Goal: Complete application form

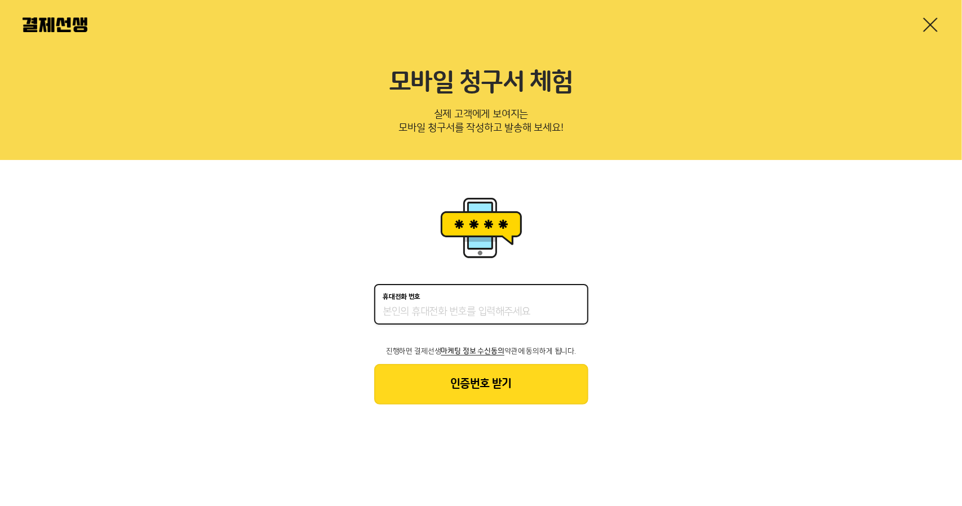
click at [425, 308] on input "휴대전화 번호" at bounding box center [481, 313] width 196 height 14
type input "01028961206"
click at [509, 390] on button "인증번호 받기" at bounding box center [481, 384] width 214 height 41
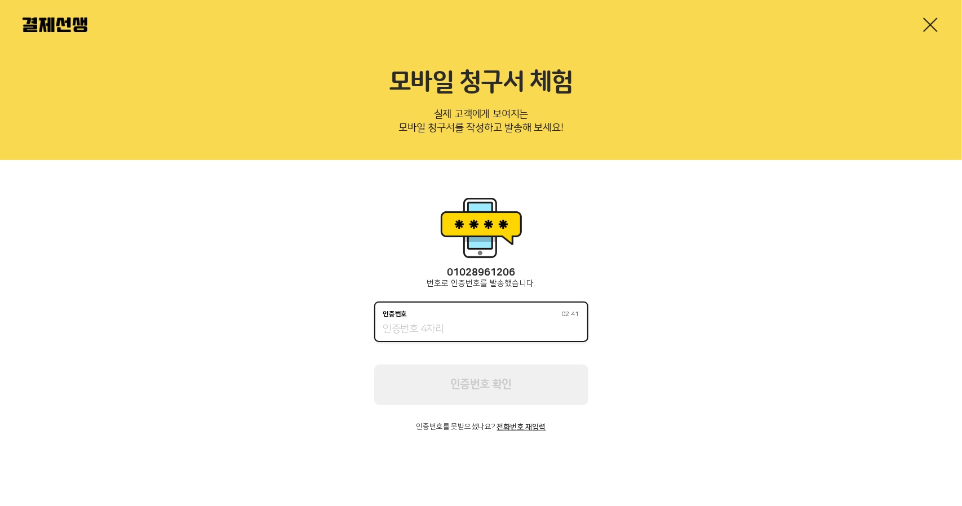
click at [442, 328] on input "인증번호 02:41" at bounding box center [481, 330] width 196 height 14
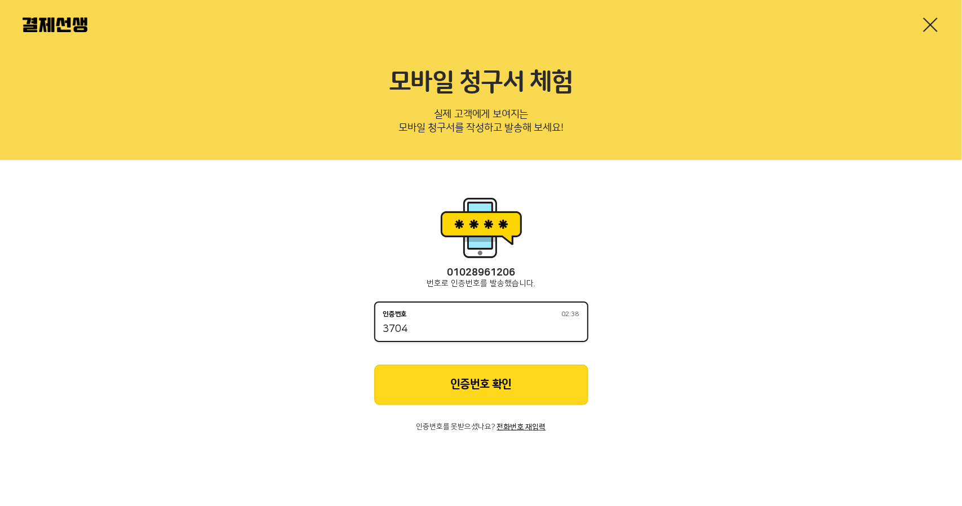
type input "3704"
click at [450, 383] on button "인증번호 확인" at bounding box center [481, 385] width 214 height 41
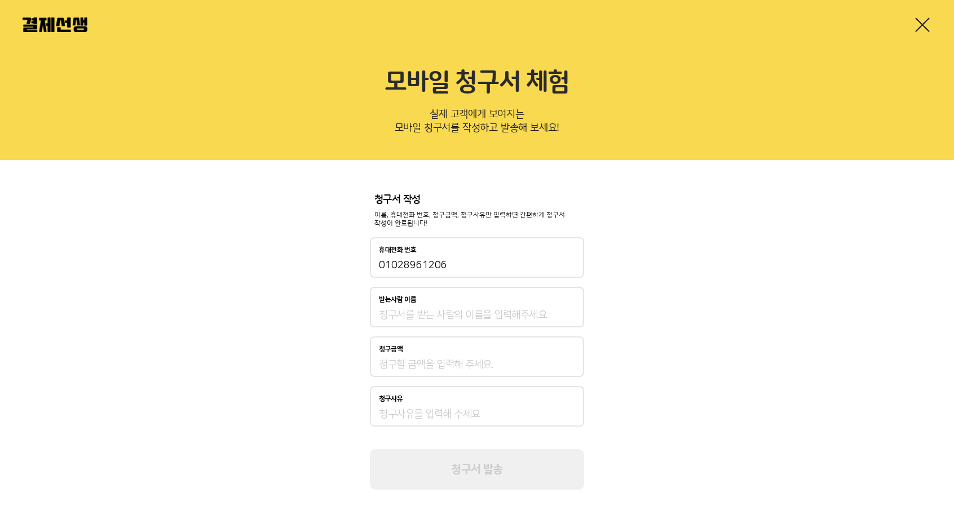
click at [918, 21] on link at bounding box center [922, 25] width 18 height 18
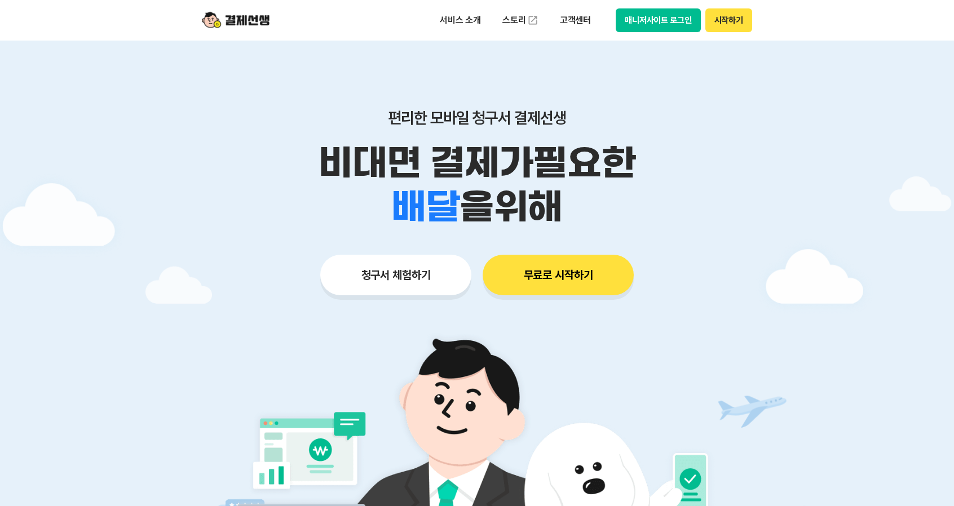
click at [567, 281] on button "무료로 시작하기" at bounding box center [558, 275] width 151 height 41
